Goal: Task Accomplishment & Management: Complete application form

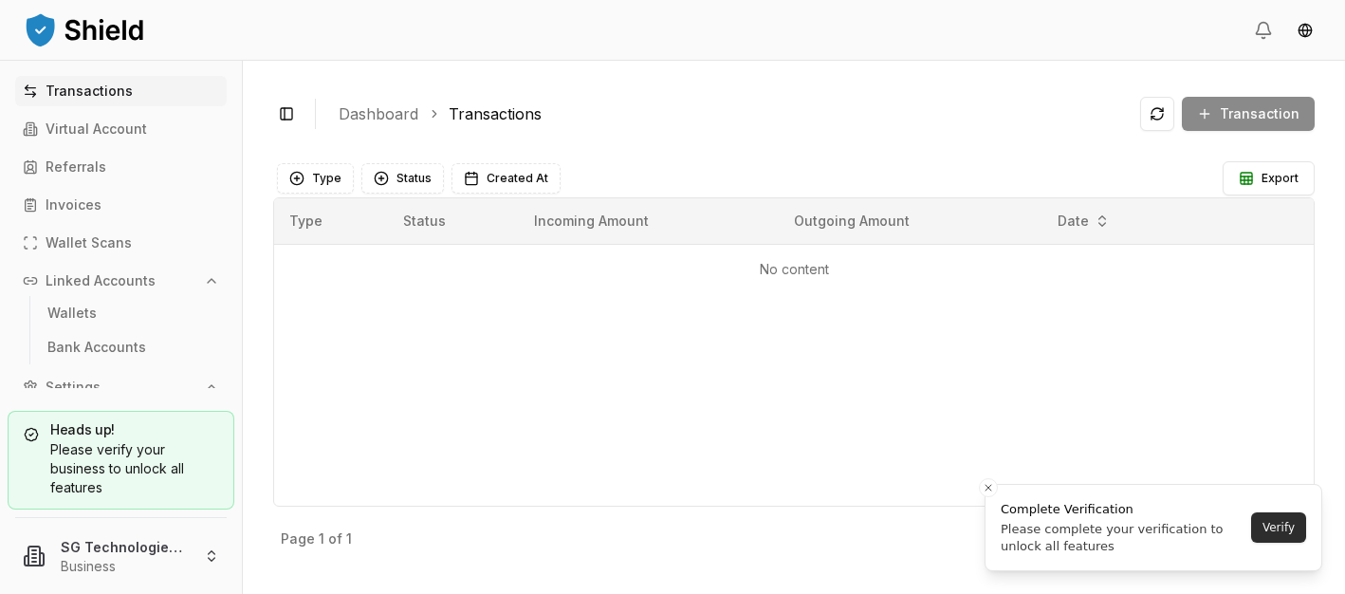
click at [1268, 525] on button "Verify" at bounding box center [1278, 527] width 55 height 30
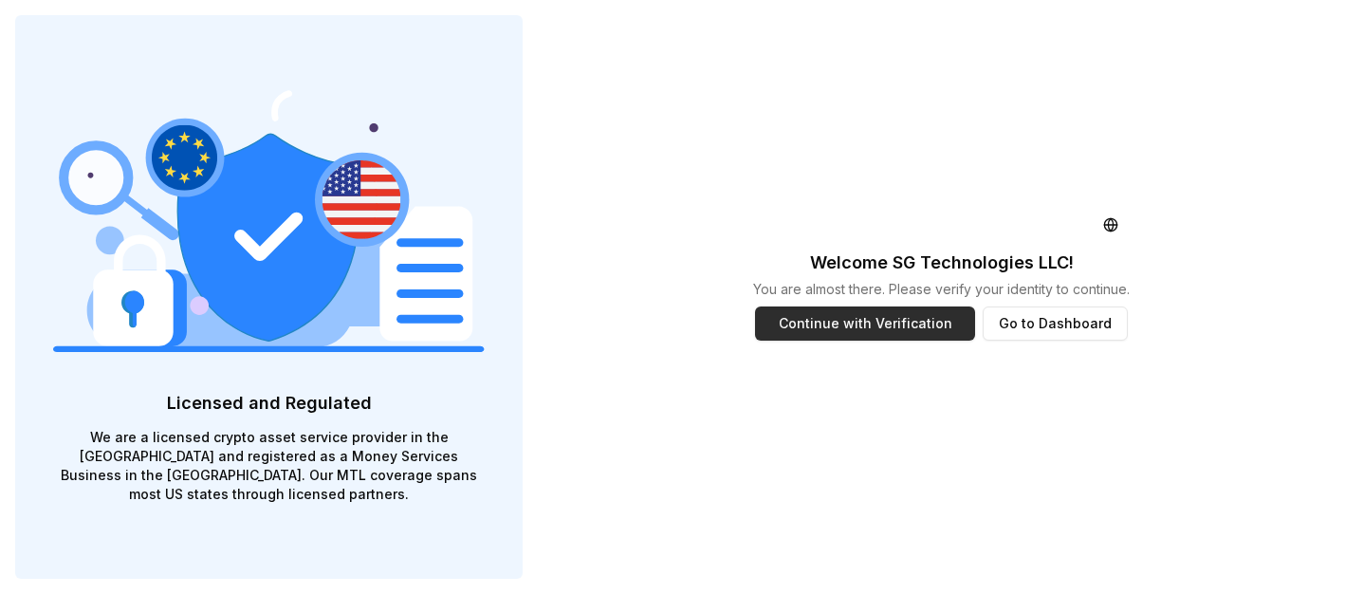
click at [893, 325] on button "Continue with Verification" at bounding box center [865, 323] width 220 height 34
click at [1112, 228] on html "Licensed and Regulated We are a licensed crypto asset service provider in the E…" at bounding box center [672, 297] width 1345 height 594
click at [871, 469] on html "Licensed and Regulated We are a licensed crypto asset service provider in the E…" at bounding box center [672, 297] width 1345 height 594
click at [876, 310] on button "Continue with Verification" at bounding box center [865, 323] width 220 height 34
click at [1096, 330] on button "Go to Dashboard" at bounding box center [1055, 323] width 145 height 34
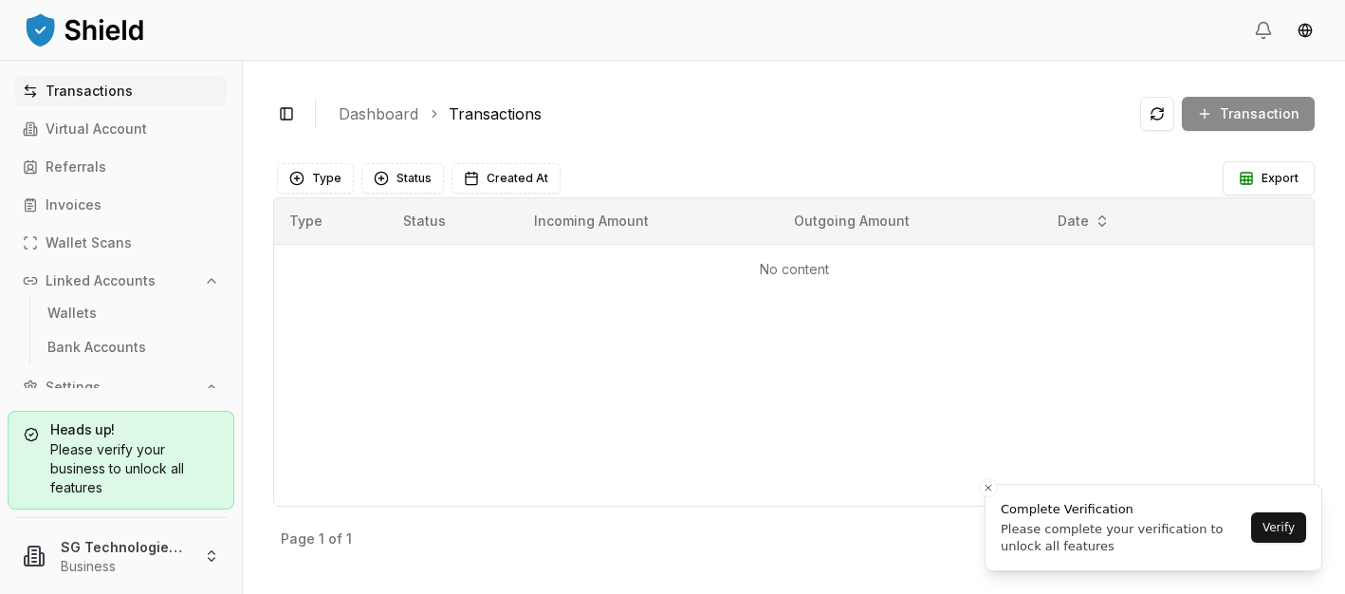
click at [161, 446] on div "Please verify your business to unlock all features" at bounding box center [121, 468] width 194 height 57
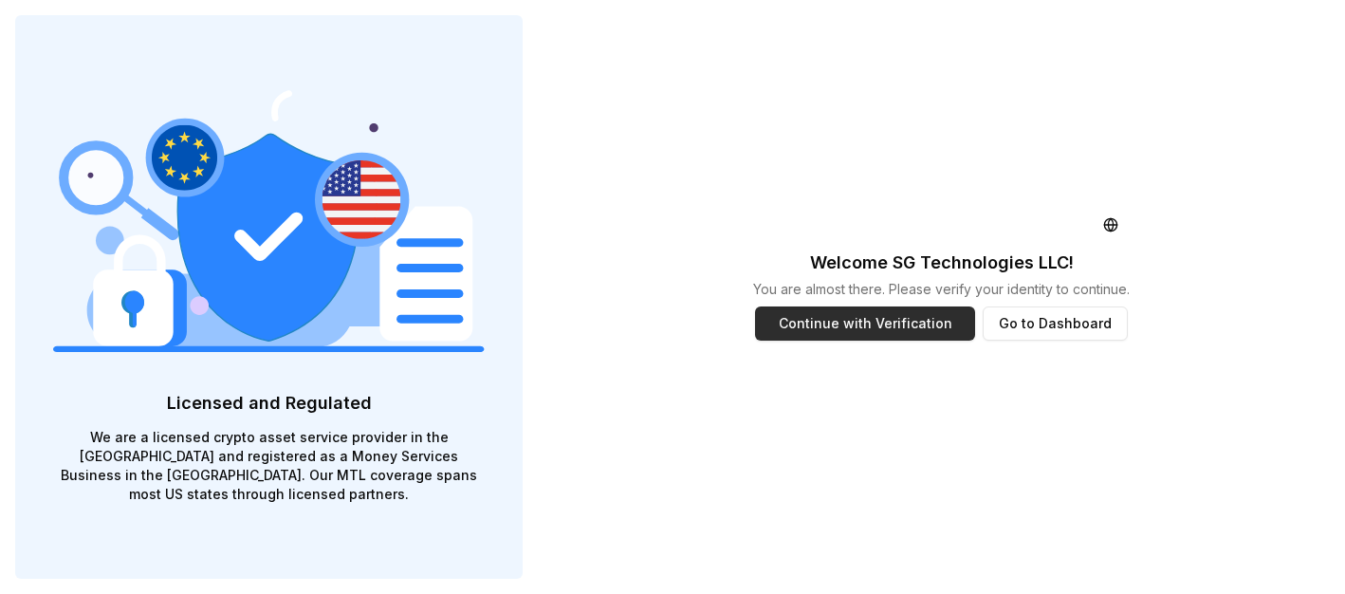
click at [882, 324] on button "Continue with Verification" at bounding box center [865, 323] width 220 height 34
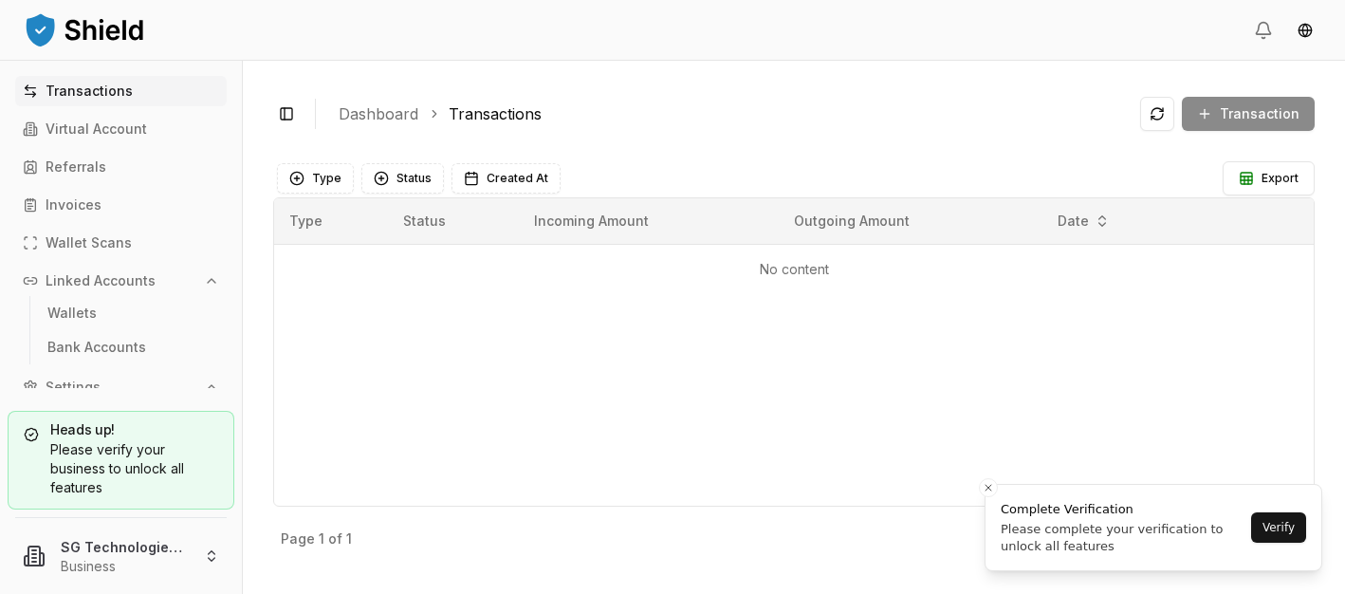
click at [874, 436] on div "Type Status Incoming Amount Outgoing Amount Date No content" at bounding box center [793, 351] width 1041 height 309
click at [824, 107] on ol "Dashboard Transactions" at bounding box center [732, 113] width 786 height 23
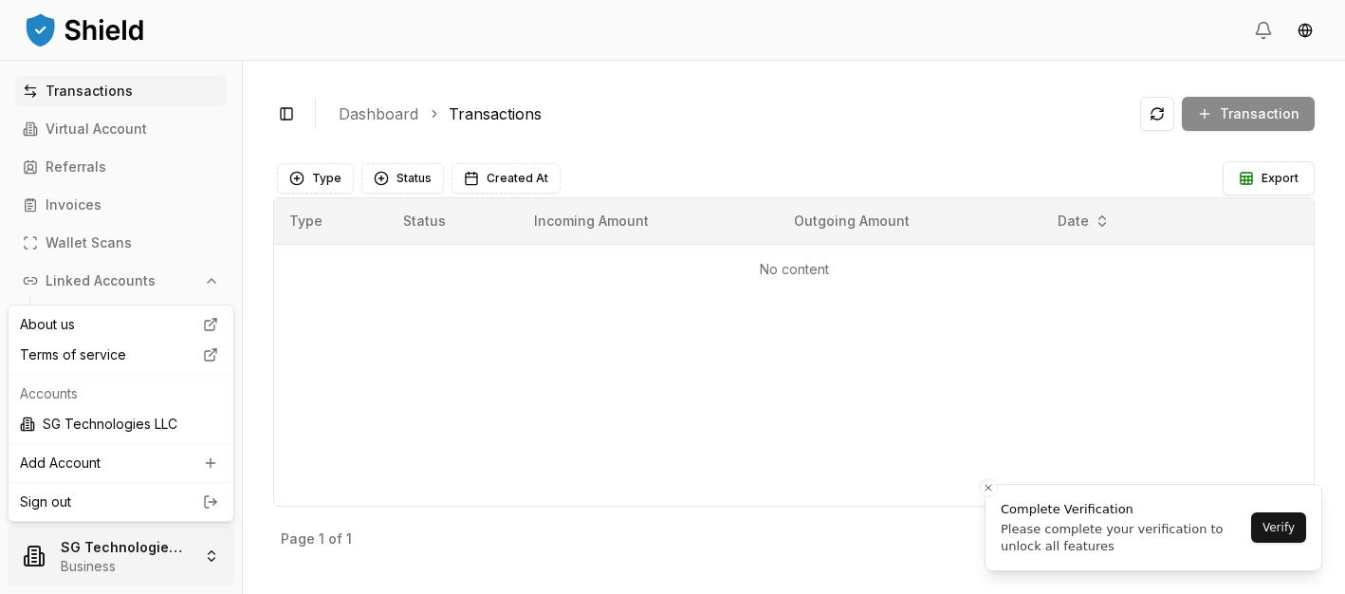
click at [173, 545] on html "Transactions Virtual Account Referrals Invoices Wallet Scans Linked Accounts Wa…" at bounding box center [672, 297] width 1345 height 594
click at [402, 357] on html "Transactions Virtual Account Referrals Invoices Wallet Scans Linked Accounts Wa…" at bounding box center [672, 297] width 1345 height 594
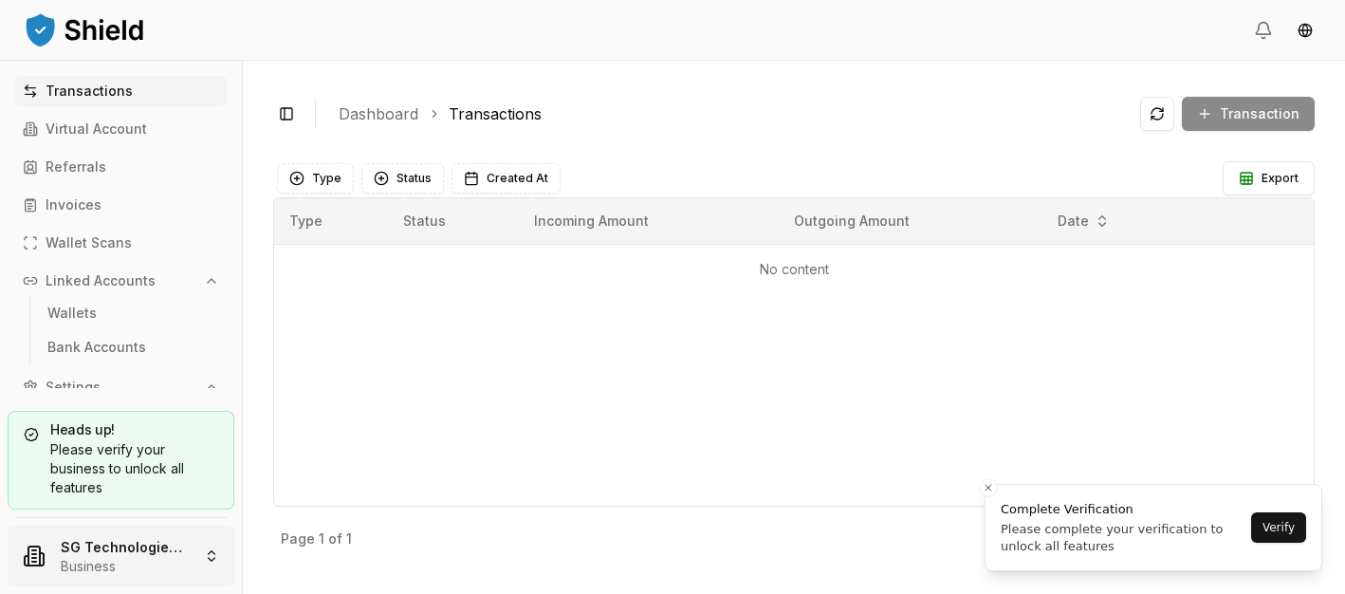
click at [156, 547] on html "Transactions Virtual Account Referrals Invoices Wallet Scans Linked Accounts Wa…" at bounding box center [672, 297] width 1345 height 594
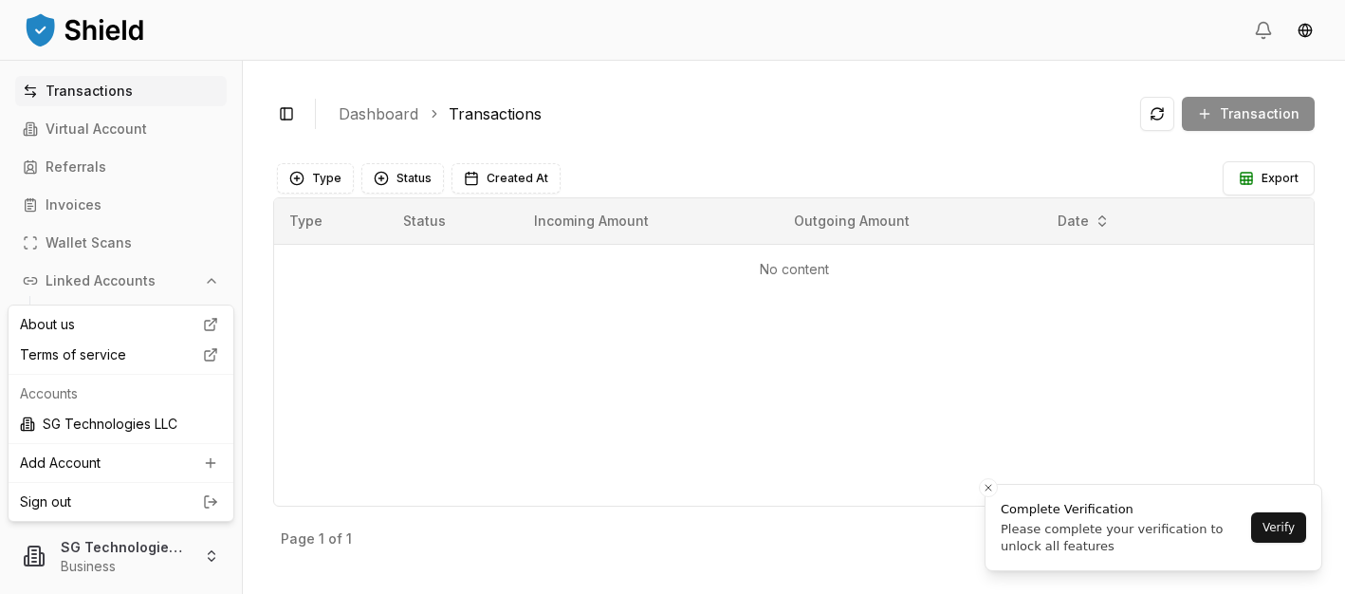
click at [543, 373] on html "Transactions Virtual Account Referrals Invoices Wallet Scans Linked Accounts Wa…" at bounding box center [672, 297] width 1345 height 594
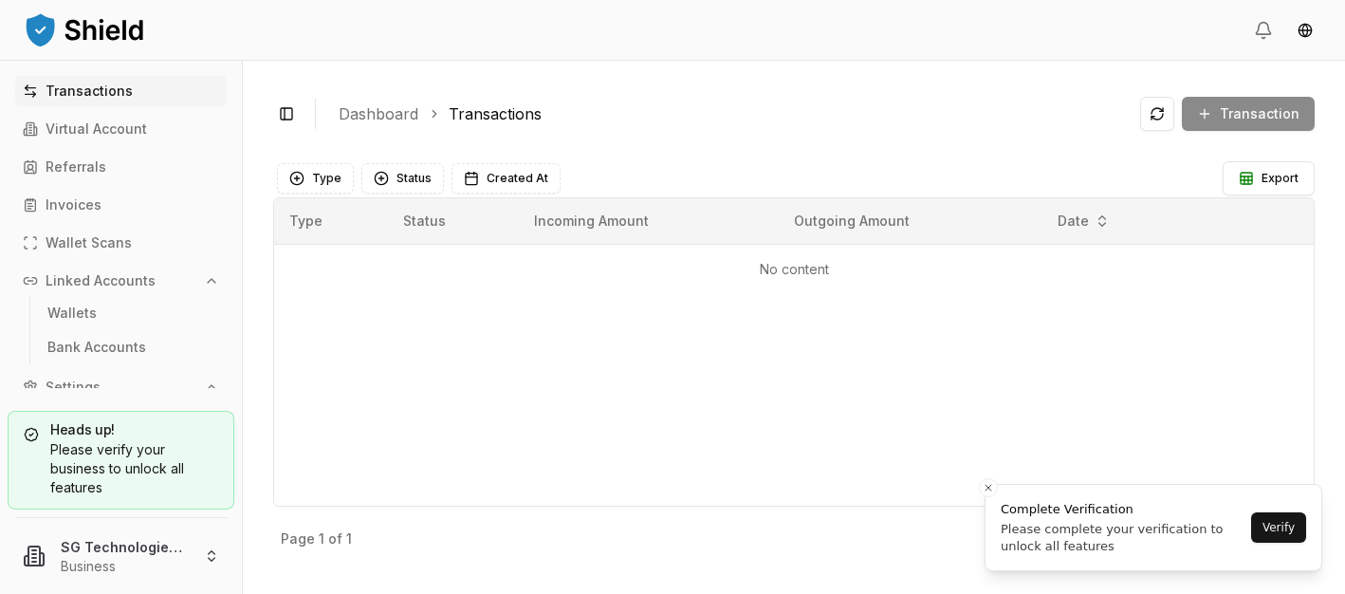
click at [796, 269] on p "No content" at bounding box center [793, 269] width 1009 height 19
drag, startPoint x: 794, startPoint y: 220, endPoint x: 852, endPoint y: 272, distance: 77.9
click at [853, 273] on table "Type Status Incoming Amount Outgoing Amount Date No content" at bounding box center [793, 246] width 1039 height 96
click at [854, 275] on p "No content" at bounding box center [793, 269] width 1009 height 19
click at [1280, 531] on button "Verify" at bounding box center [1278, 527] width 55 height 30
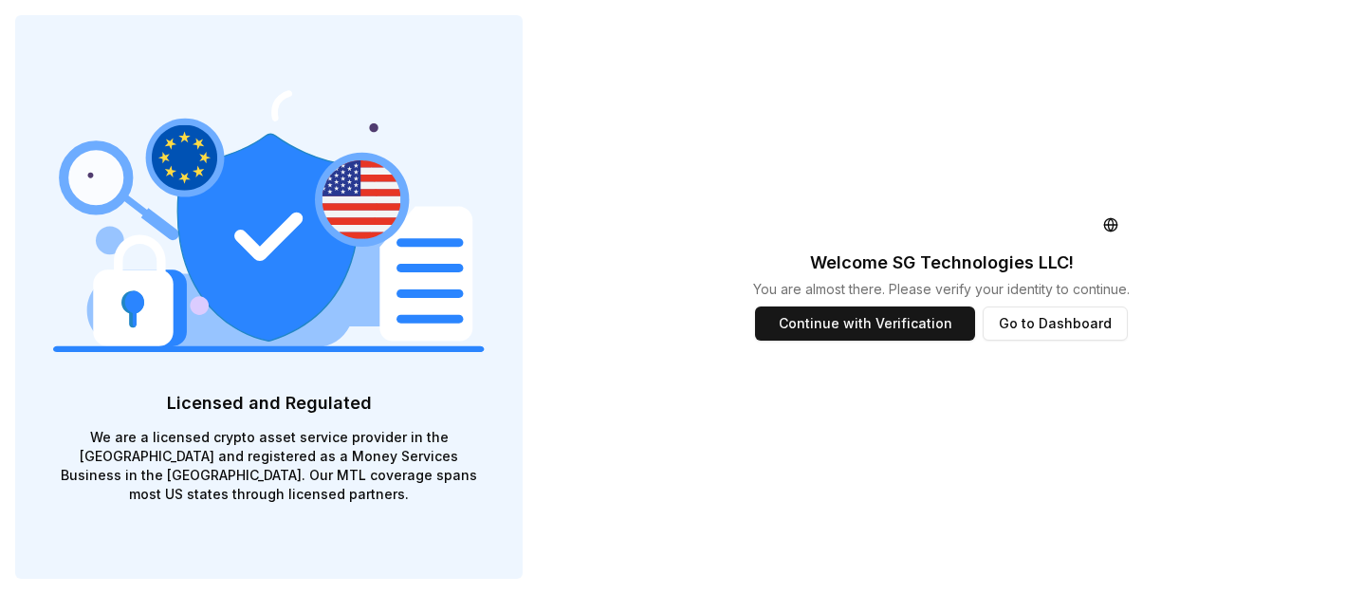
click at [1278, 207] on div "Welcome SG Technologies LLC ! You are almost there. Please verify your identity…" at bounding box center [941, 297] width 807 height 594
